Goal: Obtain resource: Download file/media

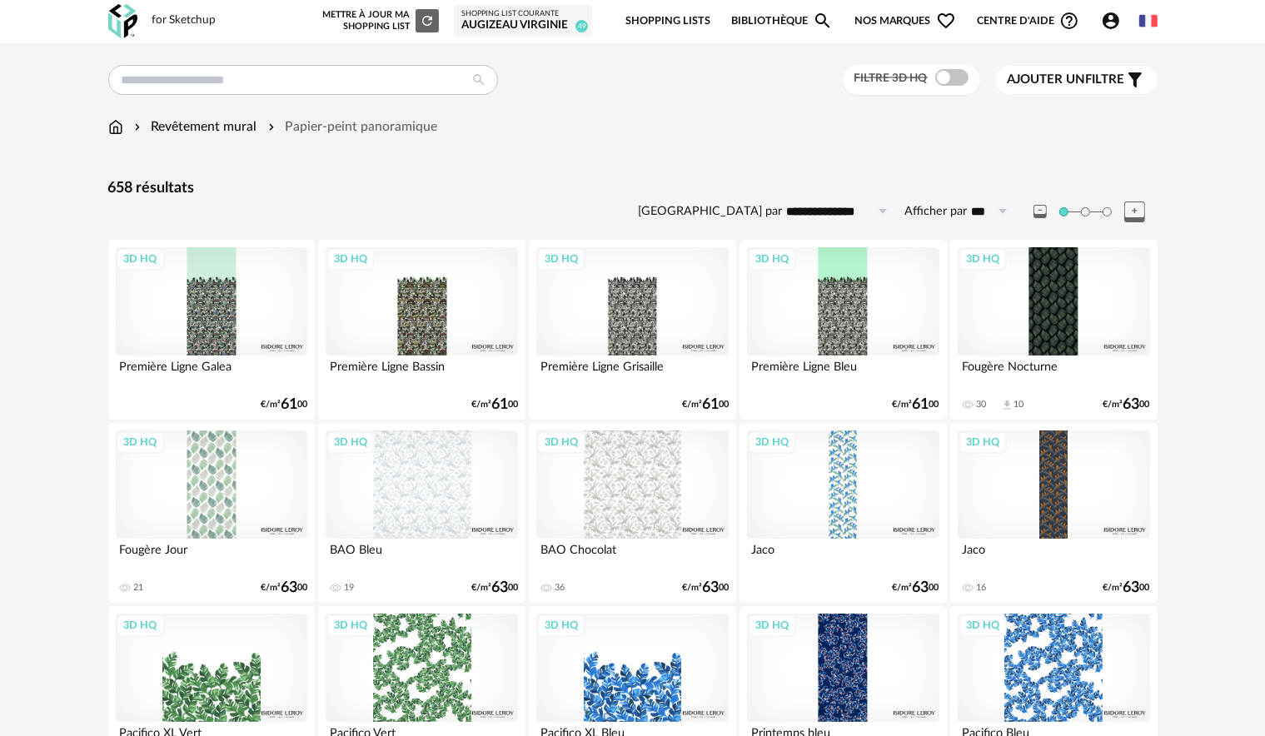
click at [1126, 75] on icon "Filter icon" at bounding box center [1135, 80] width 20 height 20
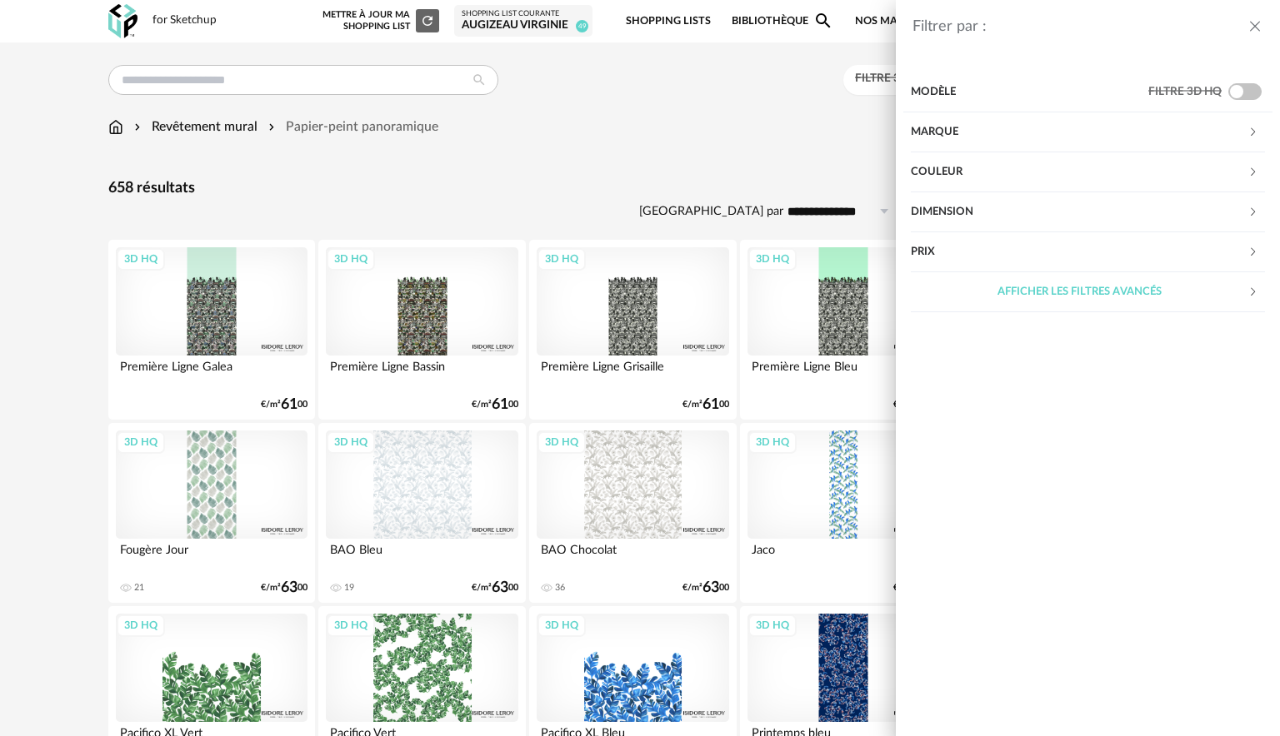
click at [1055, 167] on div "Couleur" at bounding box center [1078, 172] width 337 height 40
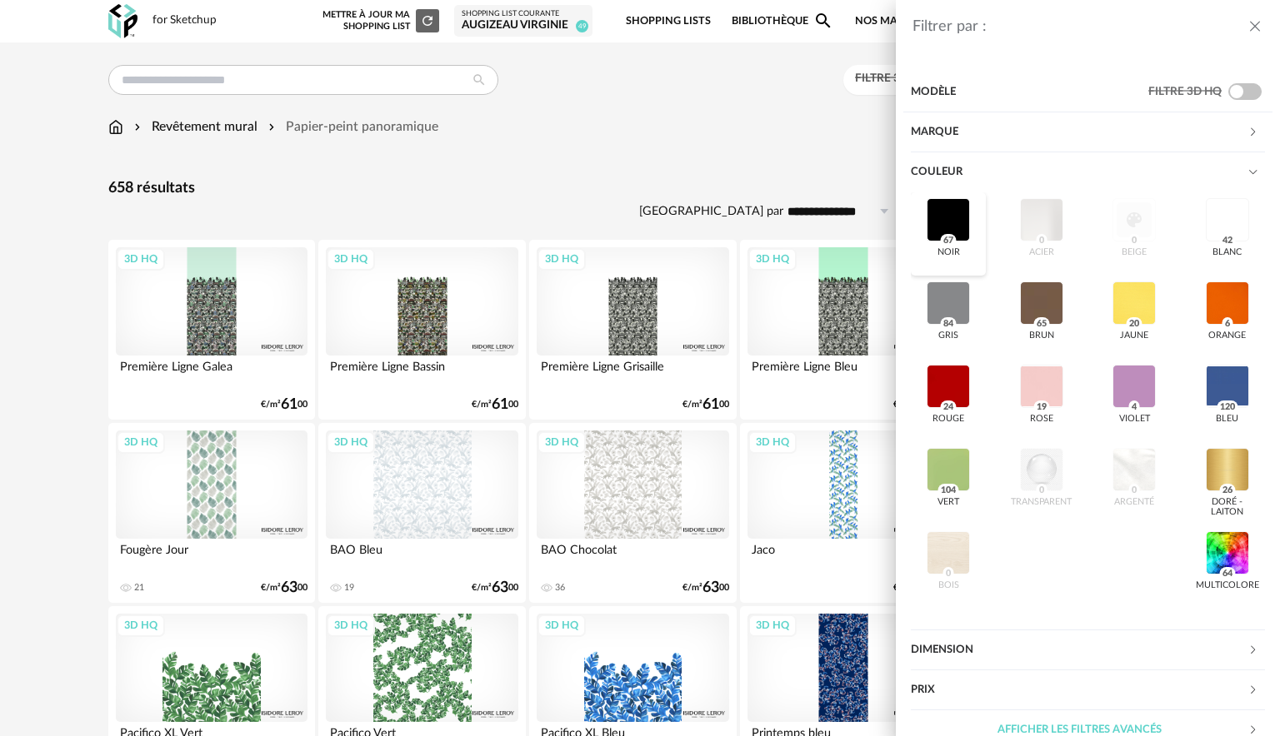
click at [952, 234] on div at bounding box center [947, 219] width 43 height 43
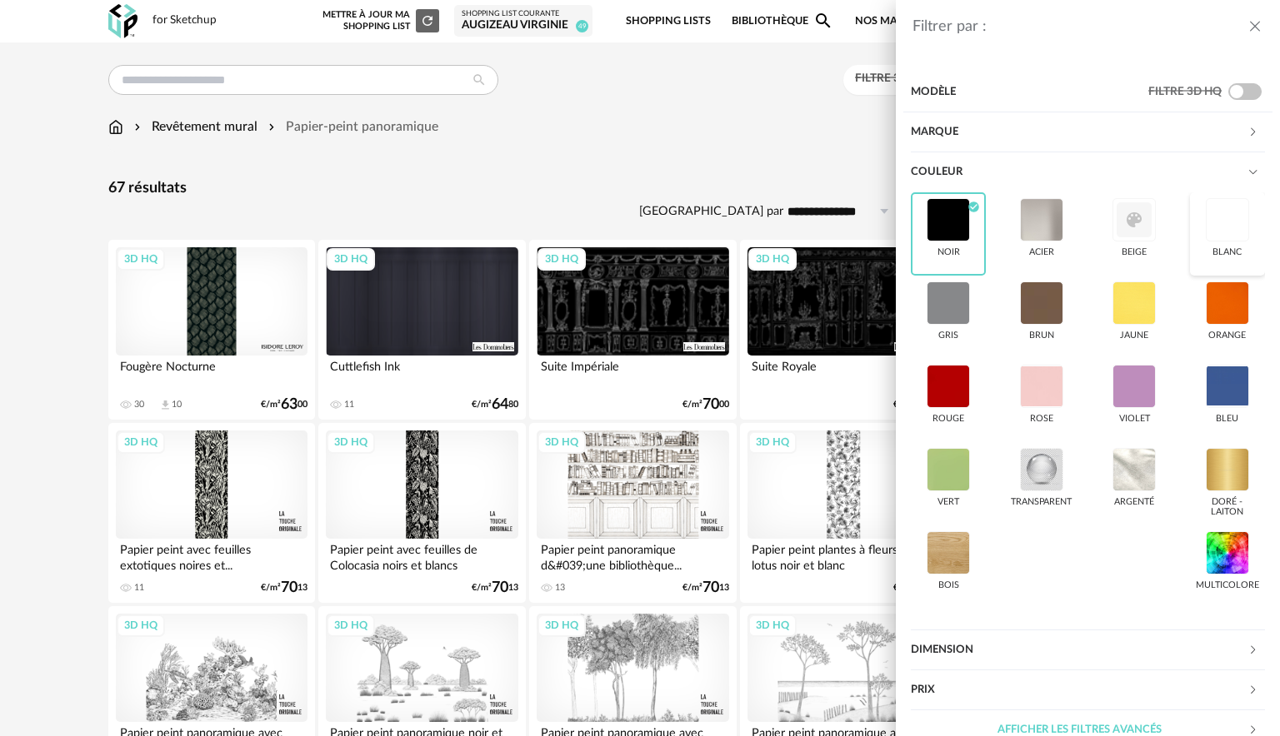
click at [1208, 232] on div at bounding box center [1226, 219] width 43 height 43
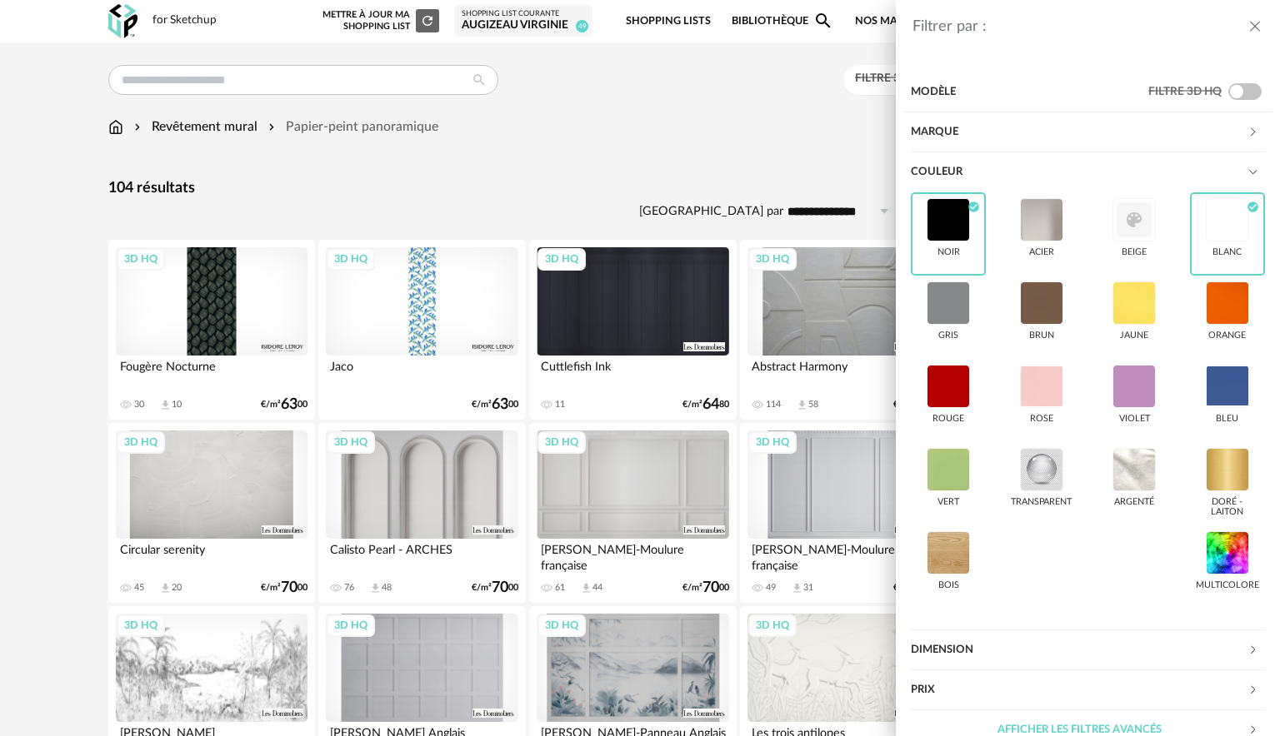
click at [732, 155] on div "Filtrer par : Modèle Filtre 3D HQ Marque &tradition 0 101 Copenhagen 0 366 Conc…" at bounding box center [640, 368] width 1280 height 736
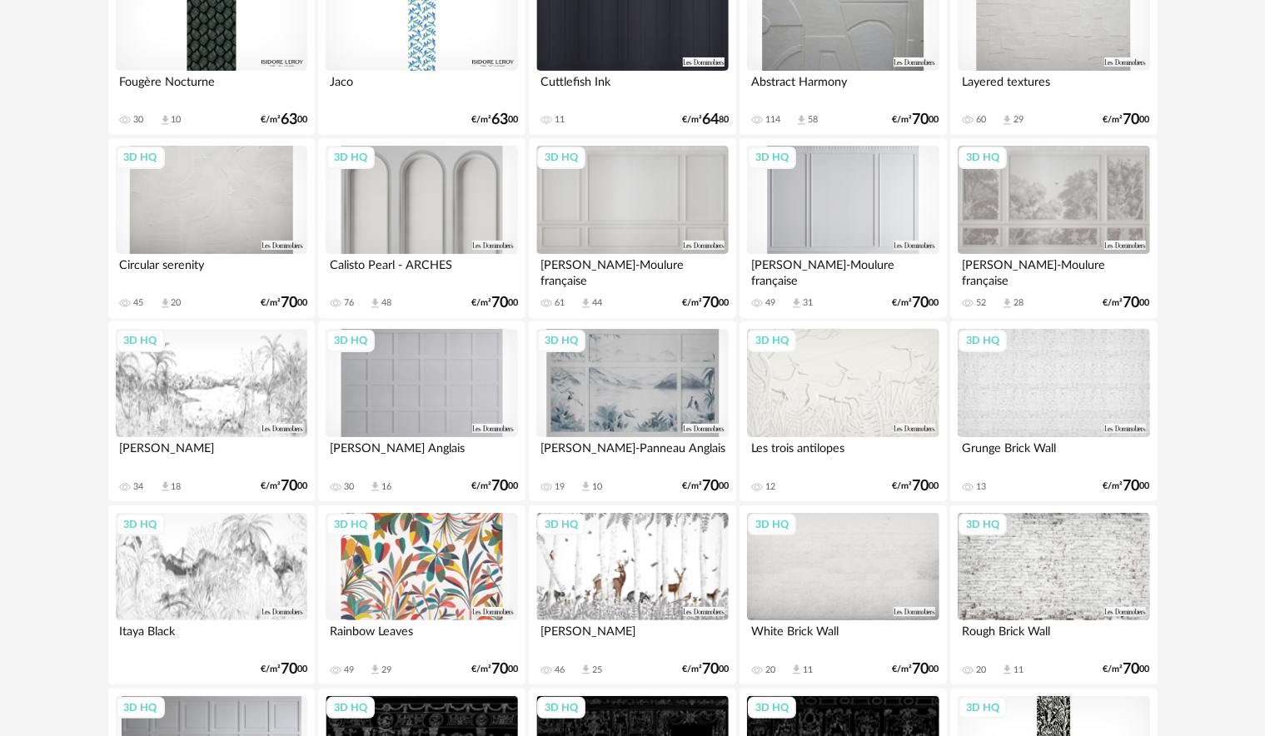
scroll to position [333, 0]
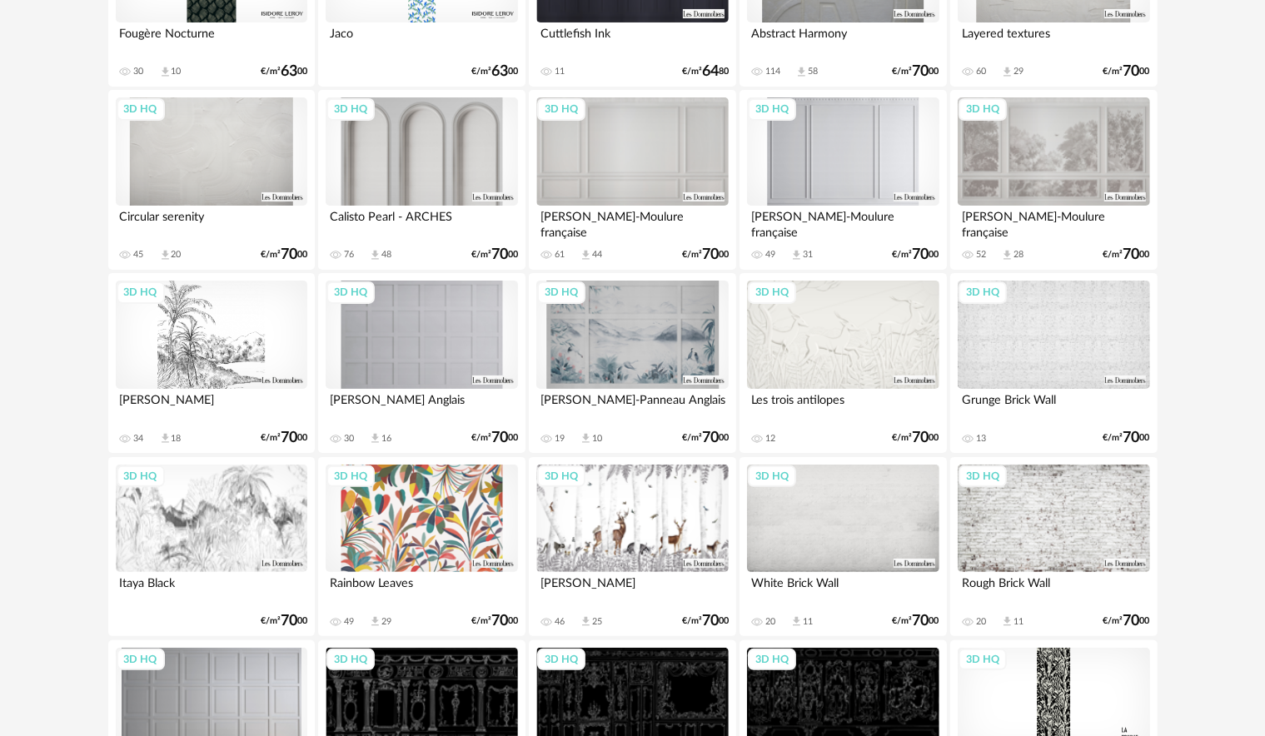
click at [248, 312] on div "3D HQ" at bounding box center [212, 335] width 192 height 108
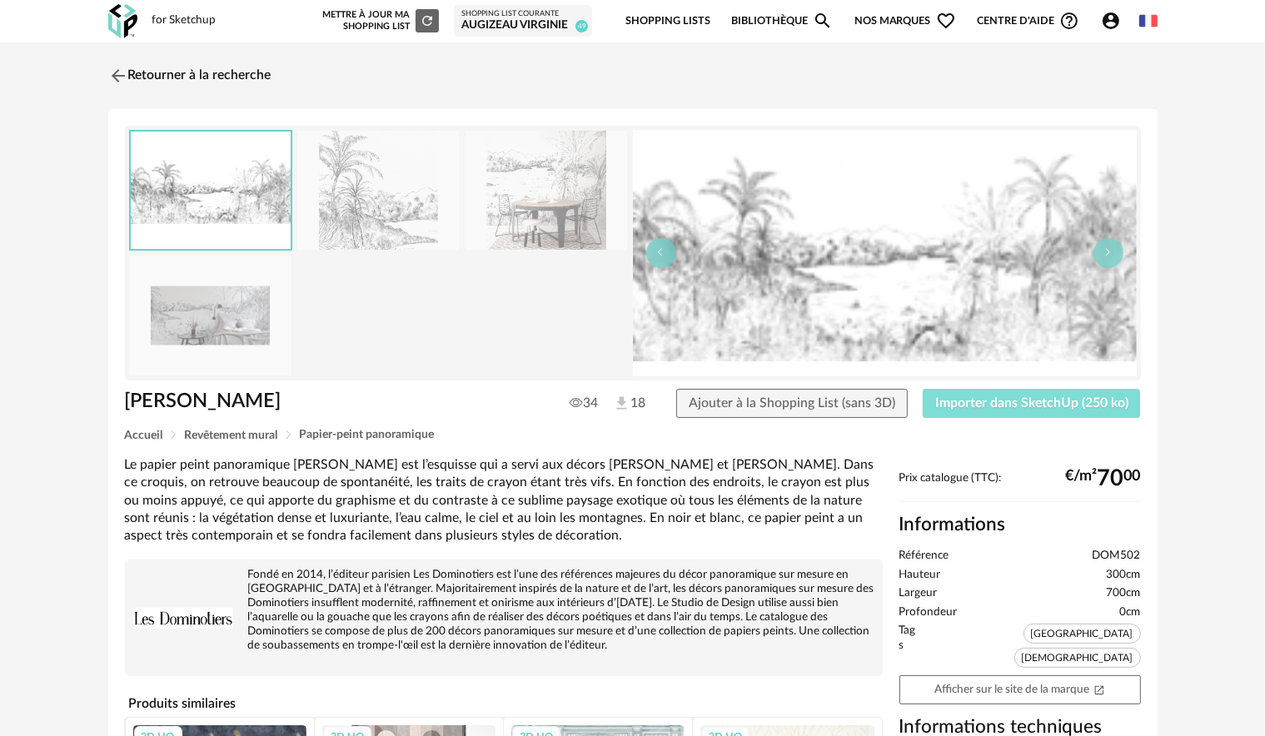
click at [1042, 405] on span "Importer dans SketchUp (250 ko)" at bounding box center [1031, 403] width 193 height 13
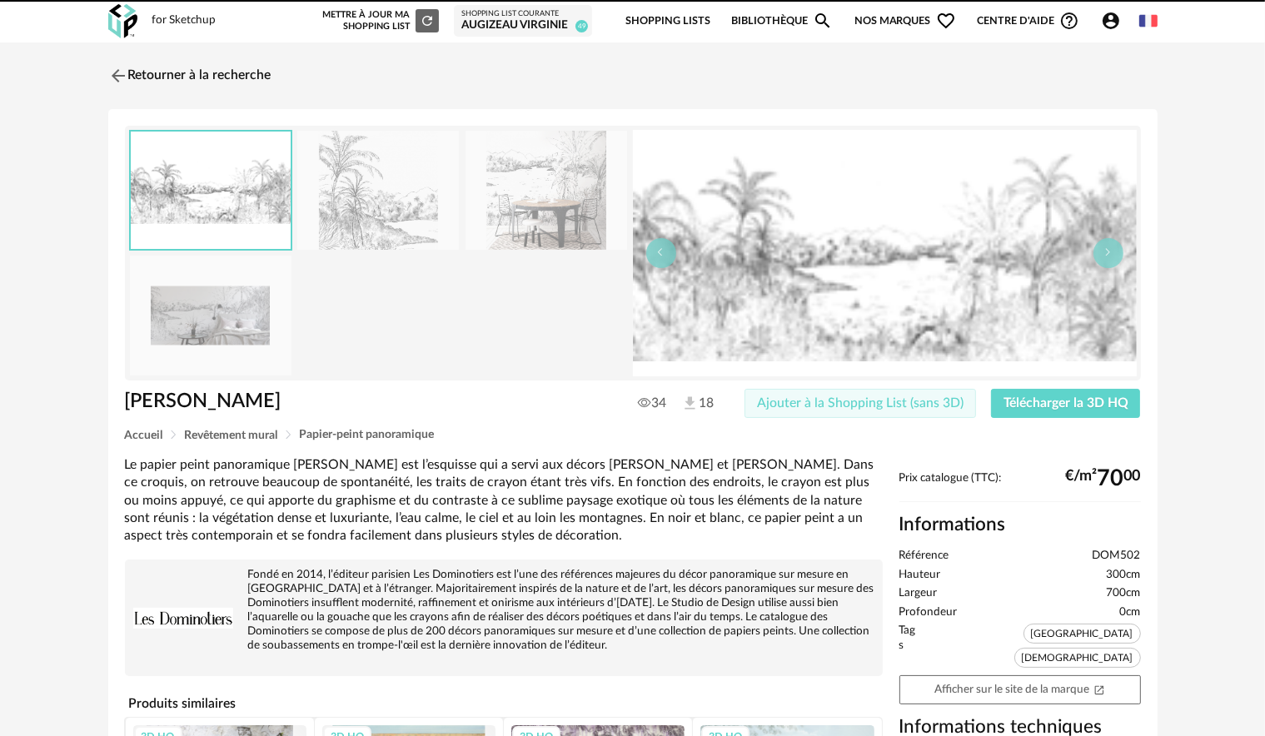
click at [931, 407] on span "Ajouter à la Shopping List (sans 3D)" at bounding box center [860, 403] width 207 height 13
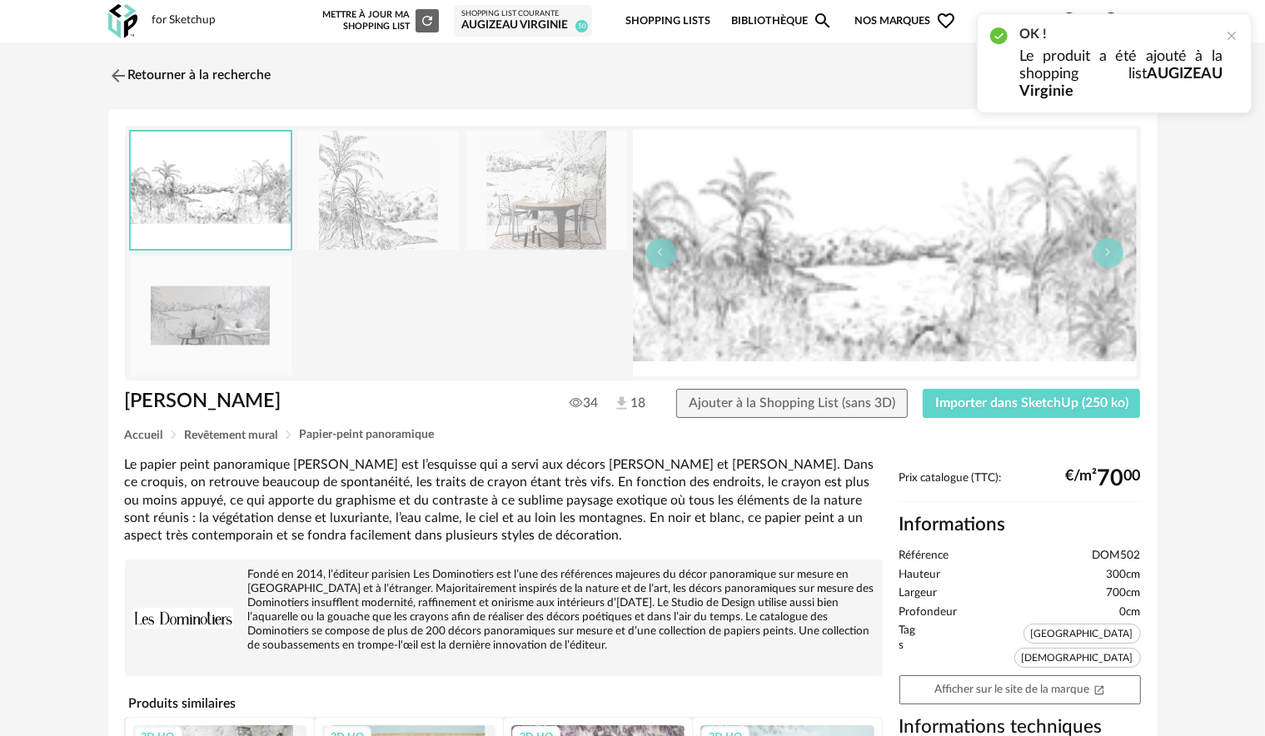
drag, startPoint x: 860, startPoint y: 270, endPoint x: 529, endPoint y: 315, distance: 333.8
click at [529, 315] on div at bounding box center [379, 253] width 500 height 247
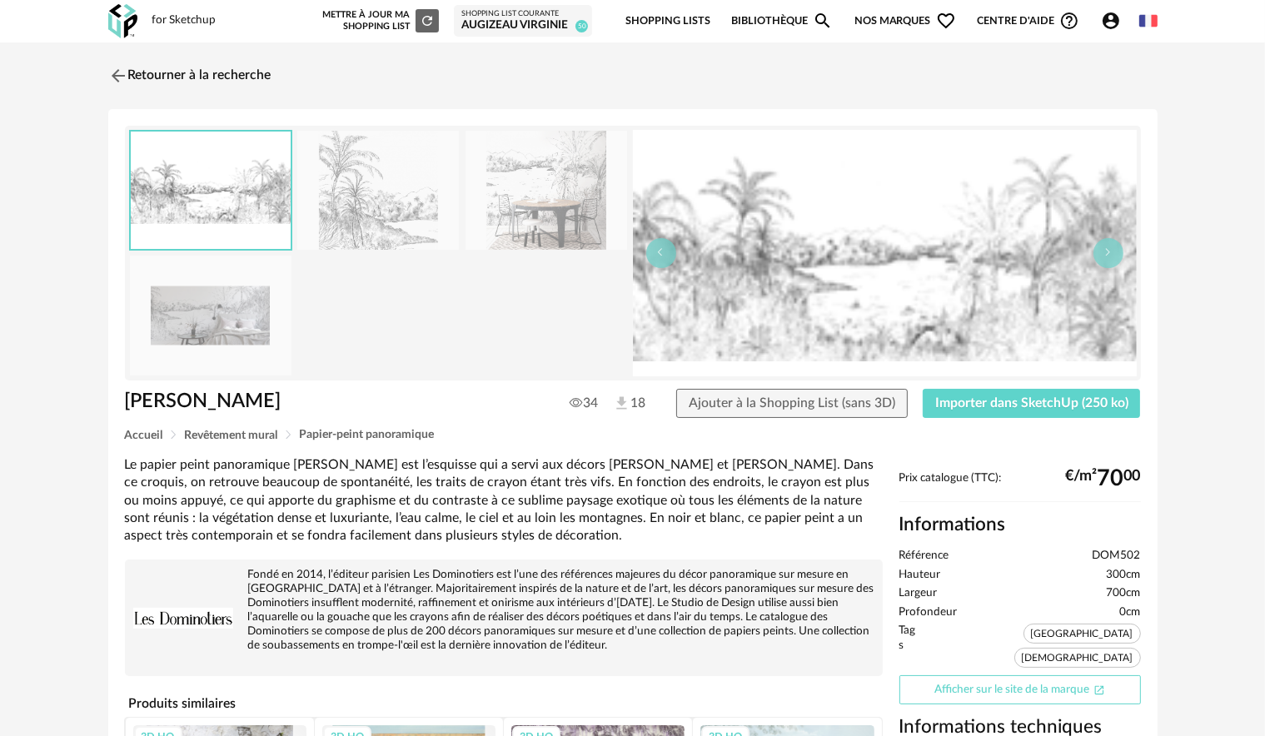
click at [1105, 685] on icon "Open In New icon" at bounding box center [1100, 691] width 12 height 12
click at [117, 69] on img at bounding box center [116, 75] width 24 height 24
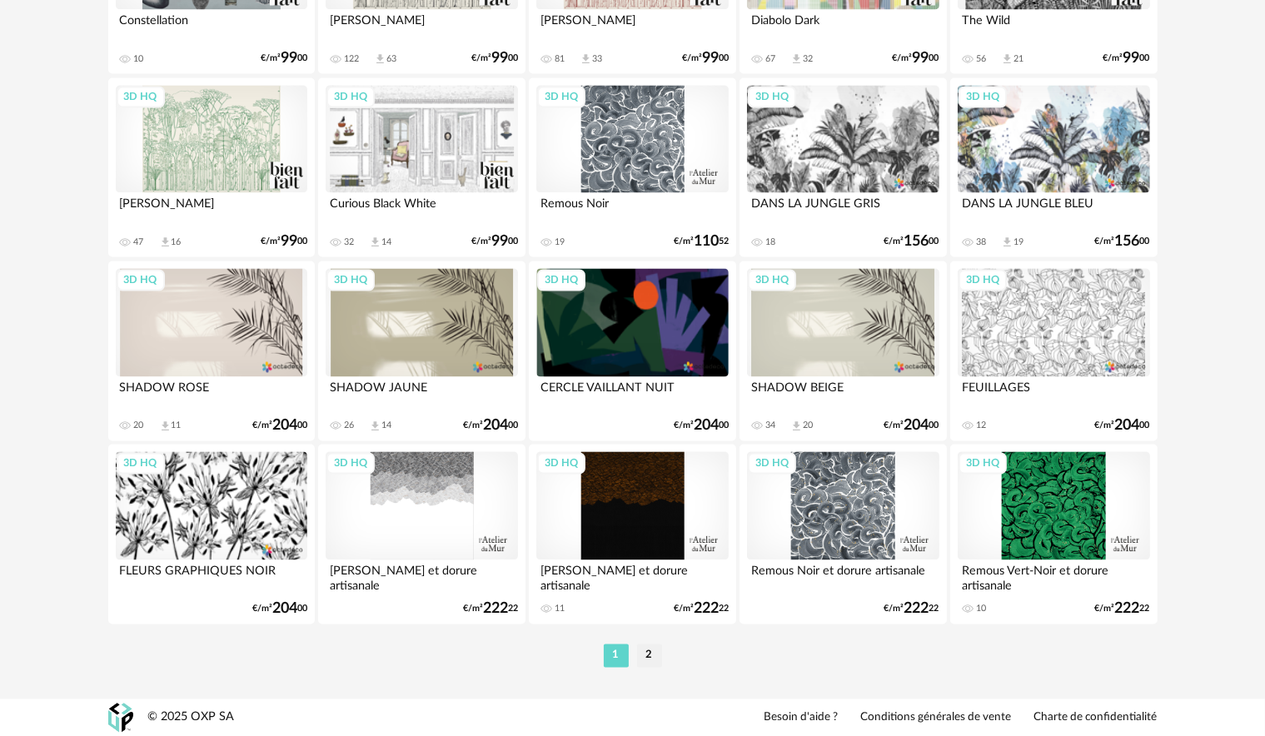
scroll to position [3282, 0]
click at [646, 655] on li "2" at bounding box center [649, 655] width 25 height 23
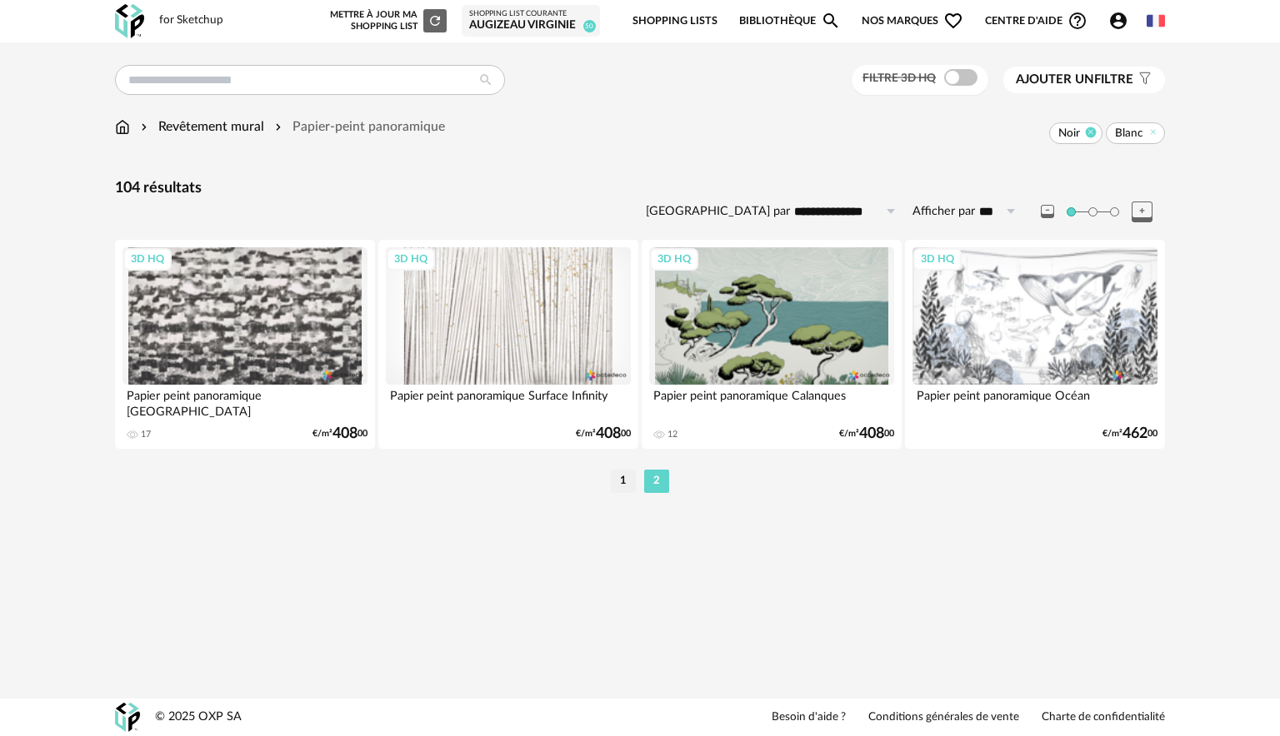
click at [1091, 132] on icon at bounding box center [1090, 132] width 11 height 11
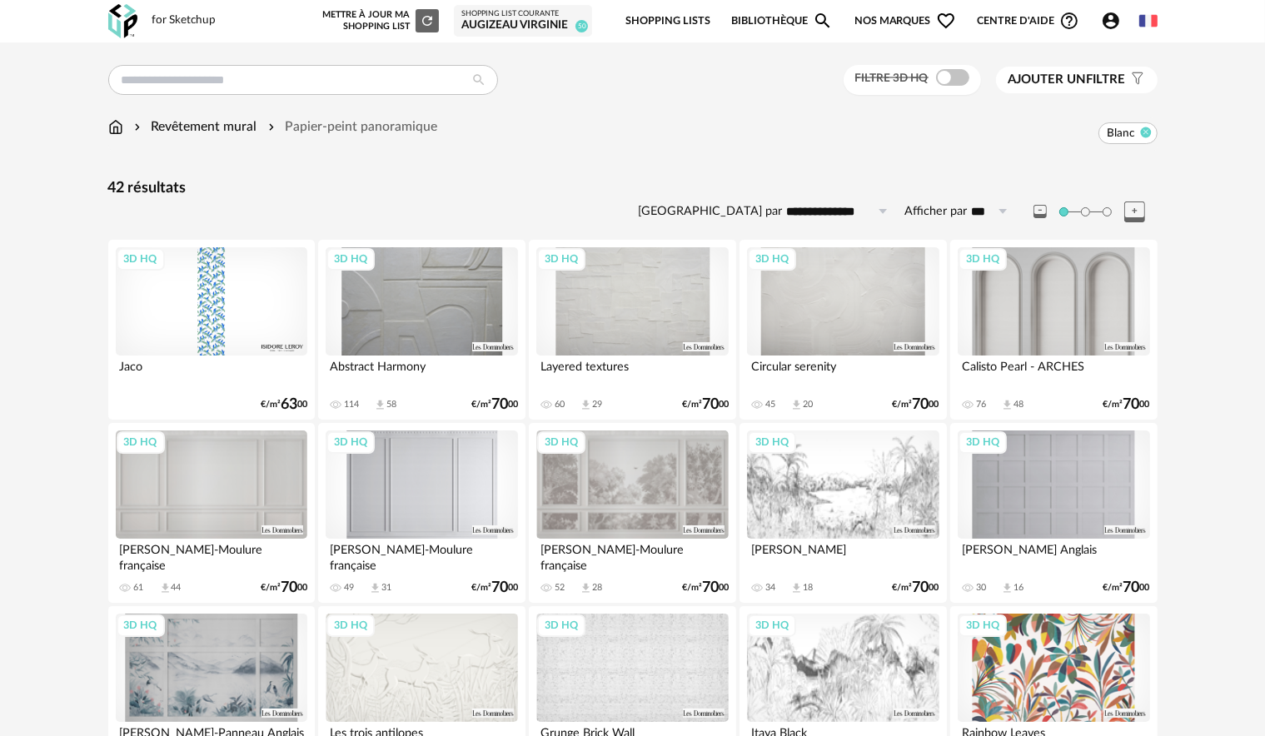
click at [1142, 132] on icon at bounding box center [1145, 132] width 11 height 11
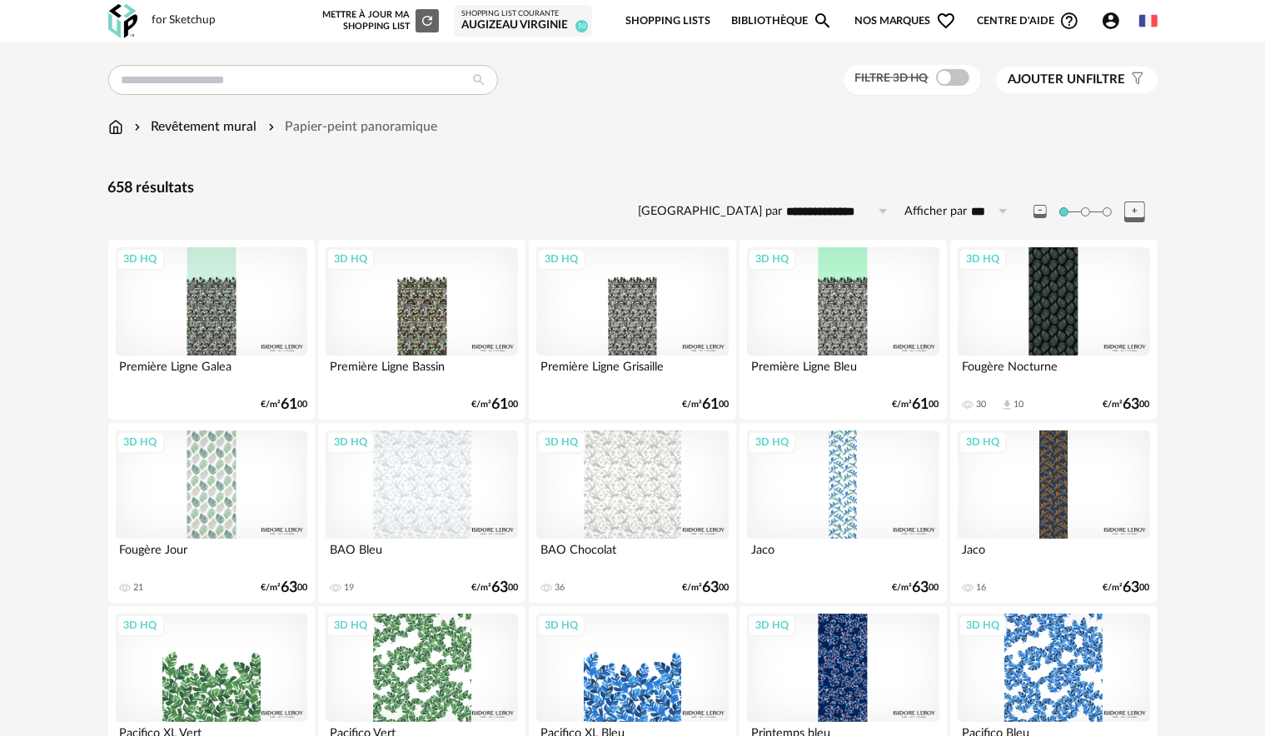
click at [1098, 82] on span "Ajouter un filtre" at bounding box center [1067, 80] width 117 height 17
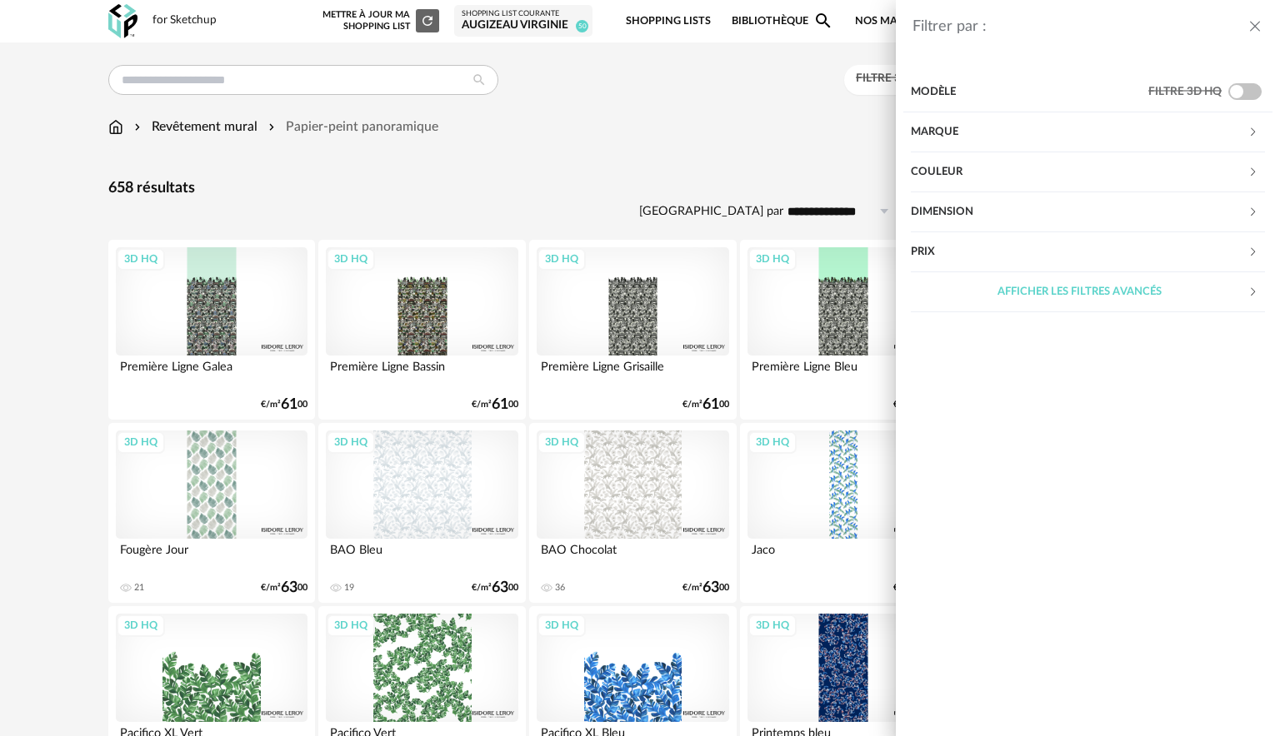
click at [1053, 166] on div "Couleur" at bounding box center [1078, 172] width 337 height 40
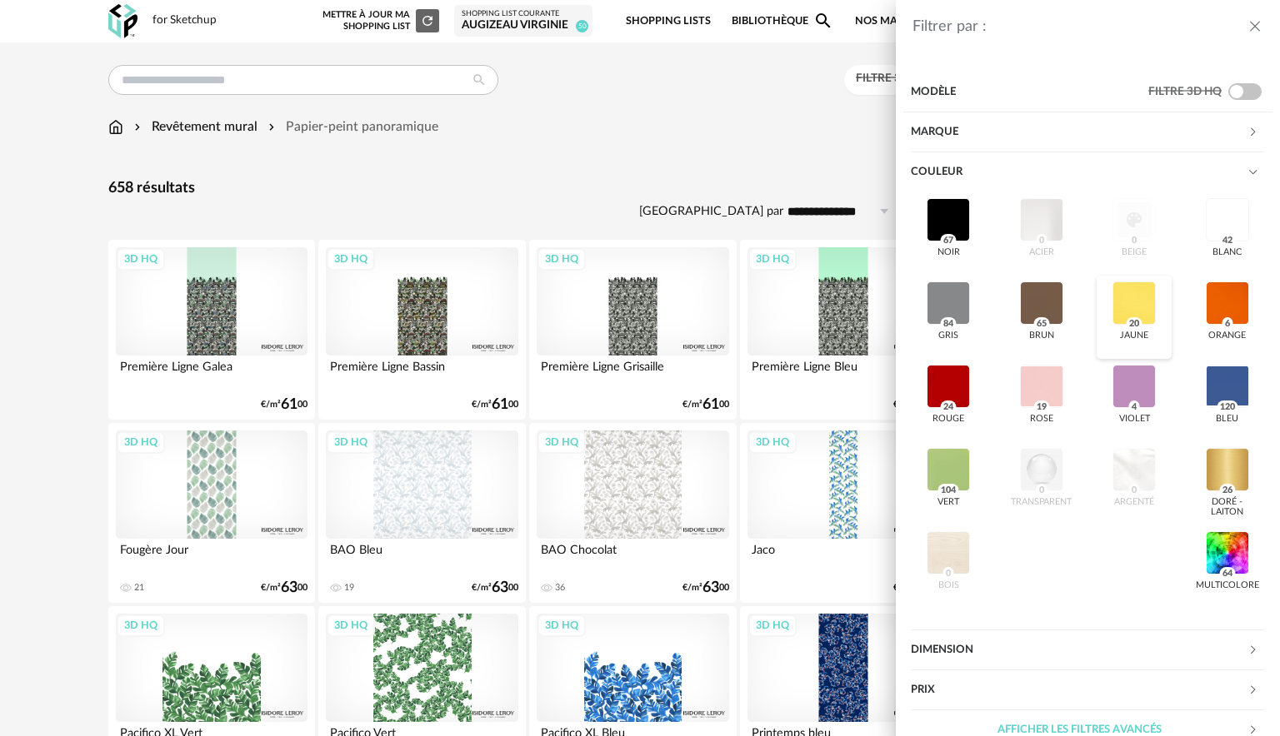
click at [1142, 307] on div at bounding box center [1133, 303] width 43 height 43
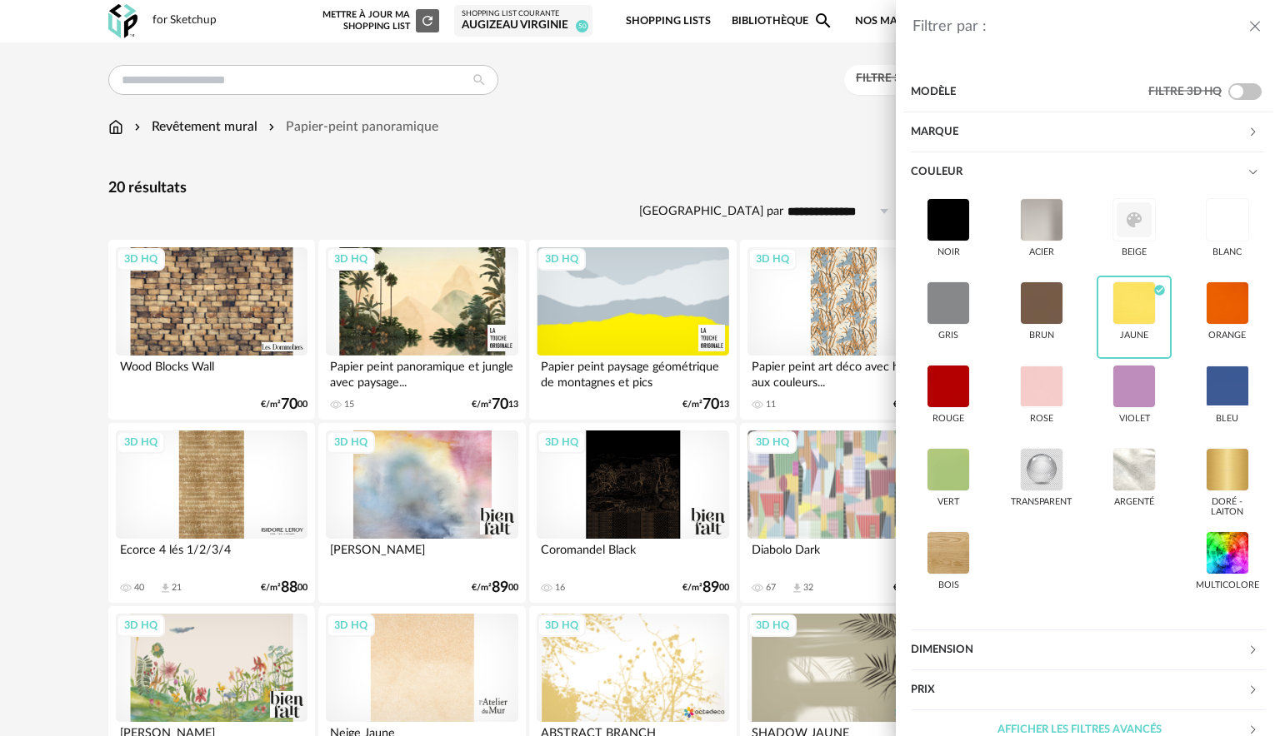
click at [711, 167] on div "Filtrer par : Modèle Filtre 3D HQ Marque &tradition 0 101 Copenhagen 0 366 Conc…" at bounding box center [640, 368] width 1280 height 736
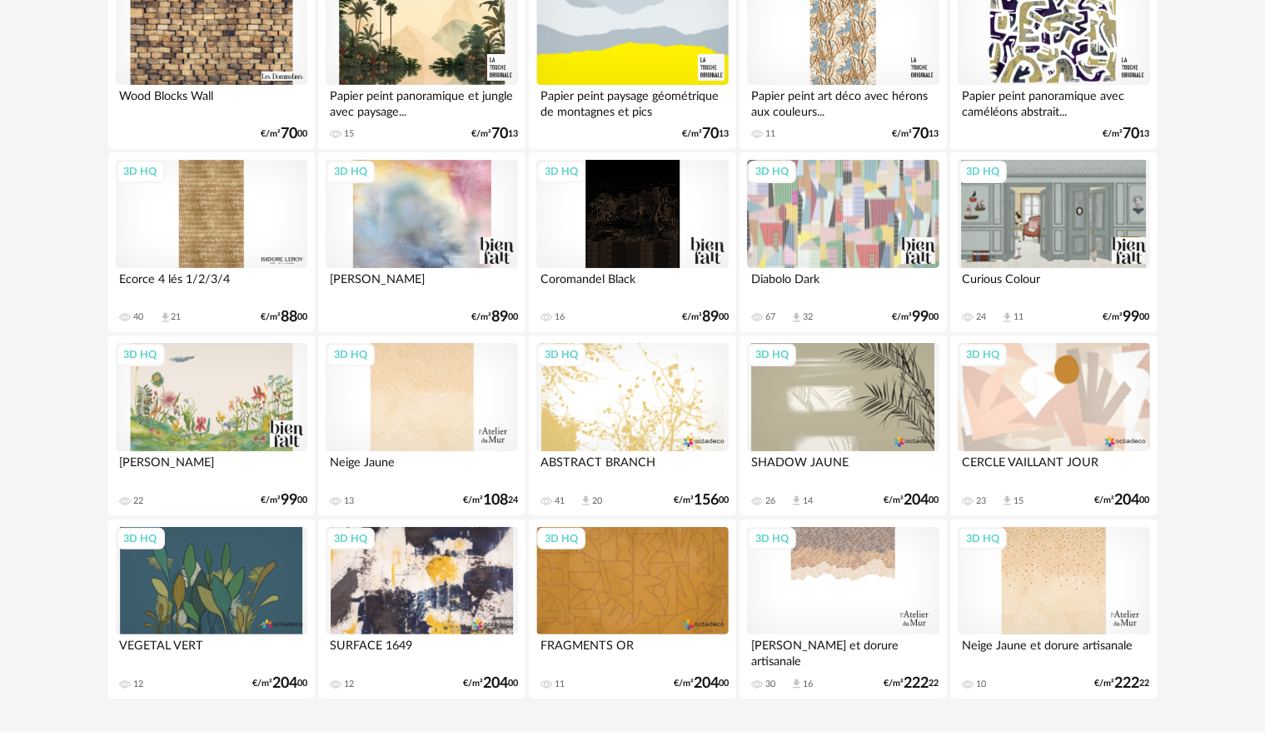
scroll to position [305, 0]
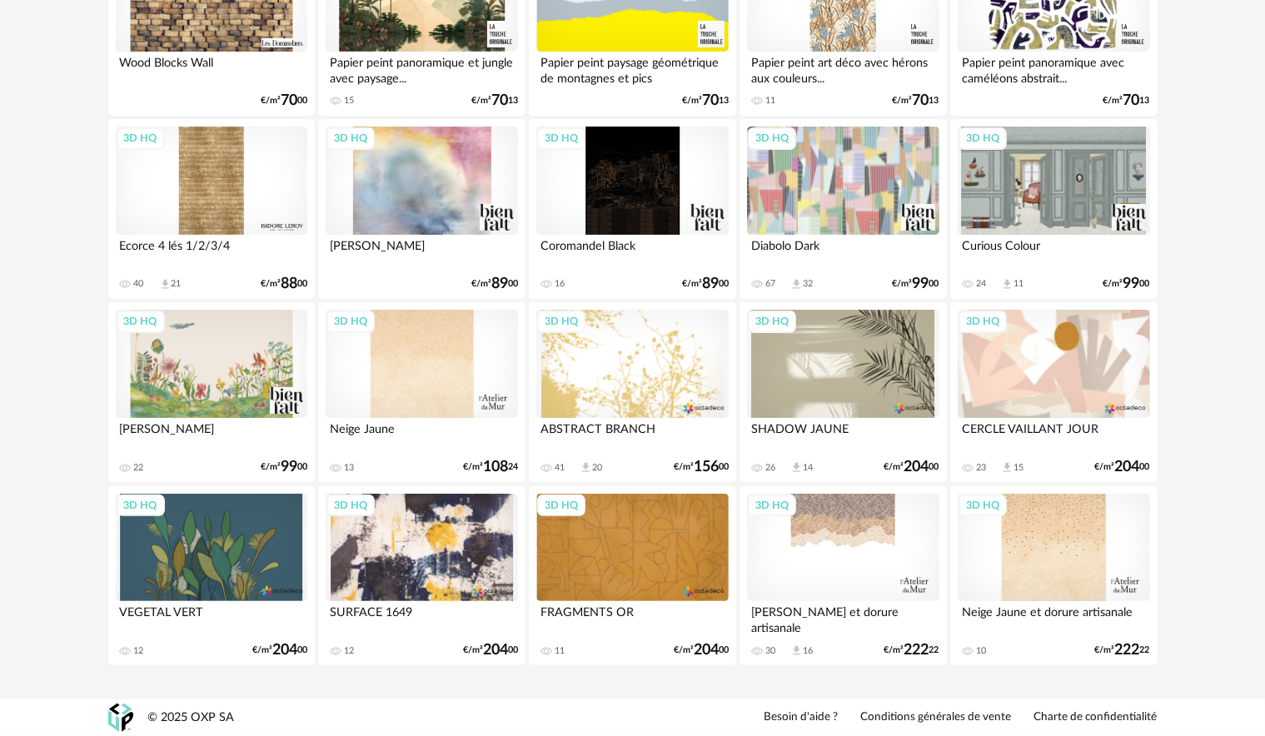
click at [657, 363] on div "3D HQ" at bounding box center [632, 364] width 192 height 108
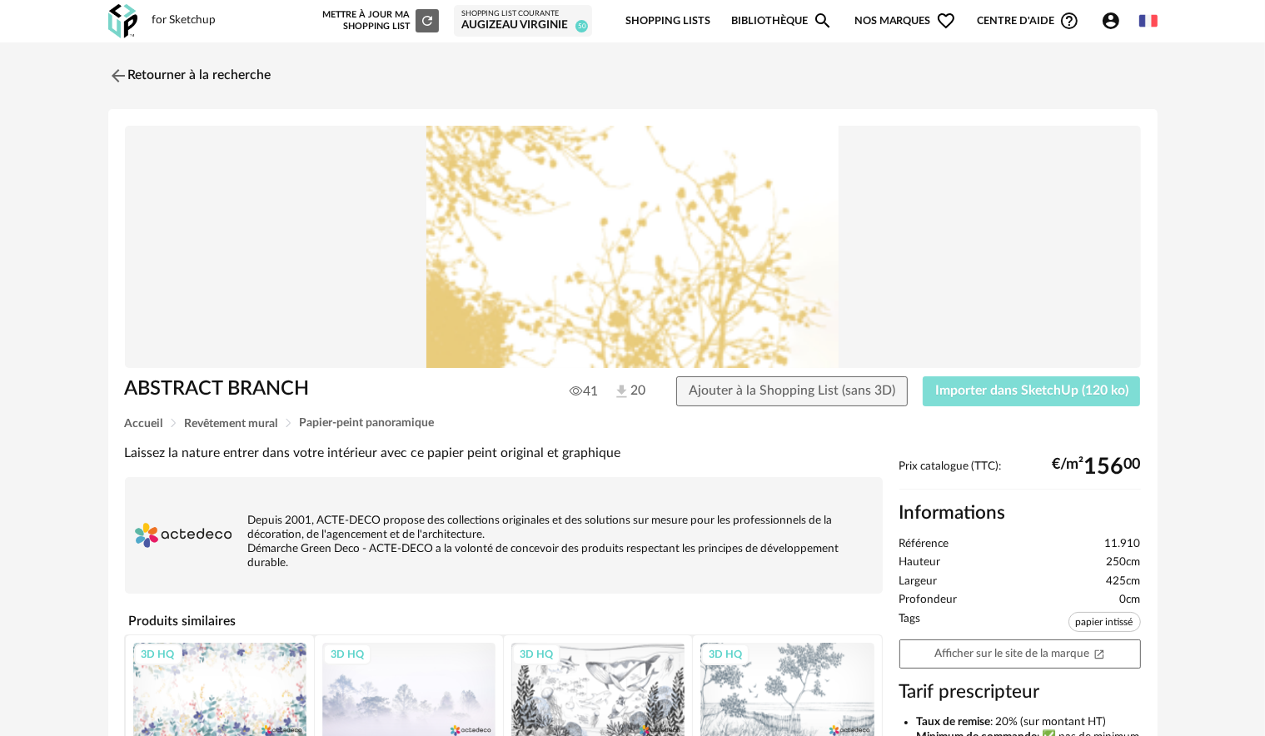
click at [976, 391] on div "ABSTRACT BRANCH 41 20 Ajouter à la Shopping List (sans 3D) Importer dans Sketch…" at bounding box center [633, 477] width 1050 height 737
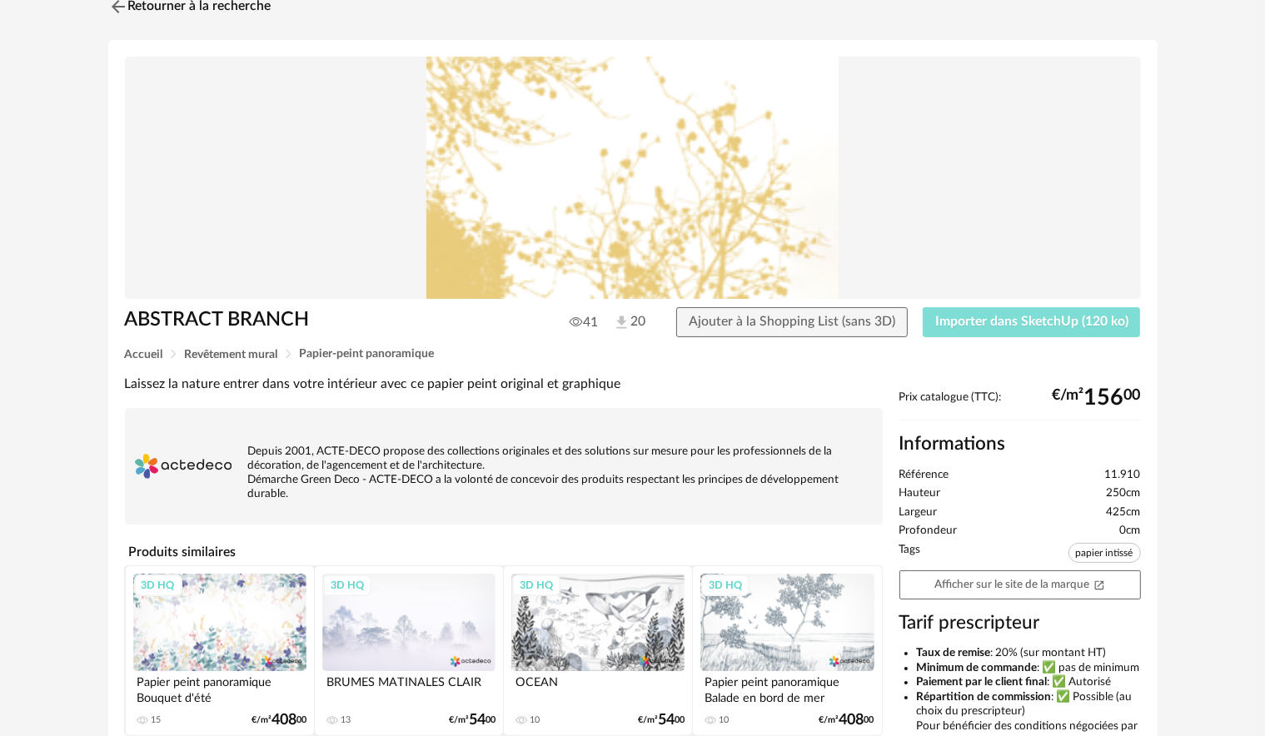
scroll to position [83, 0]
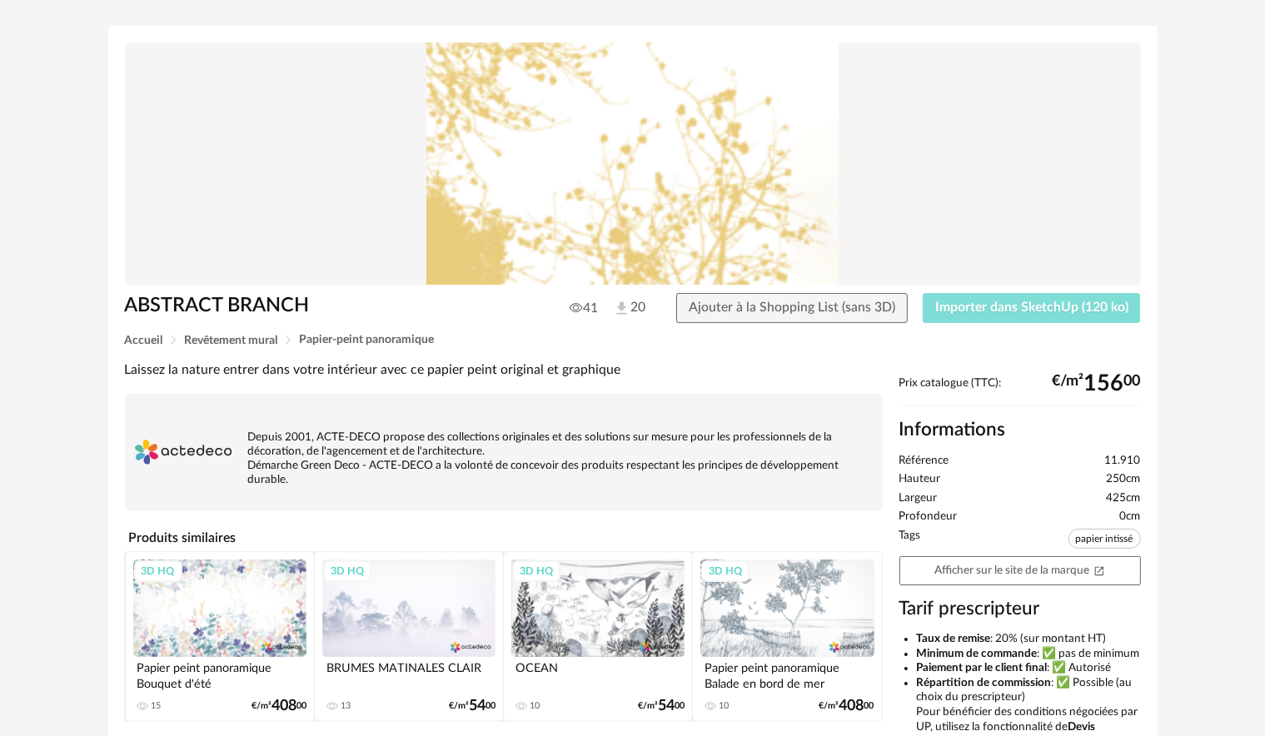
click at [1003, 313] on span "Importer dans SketchUp (120 ko)" at bounding box center [1031, 307] width 193 height 13
